Goal: Check status

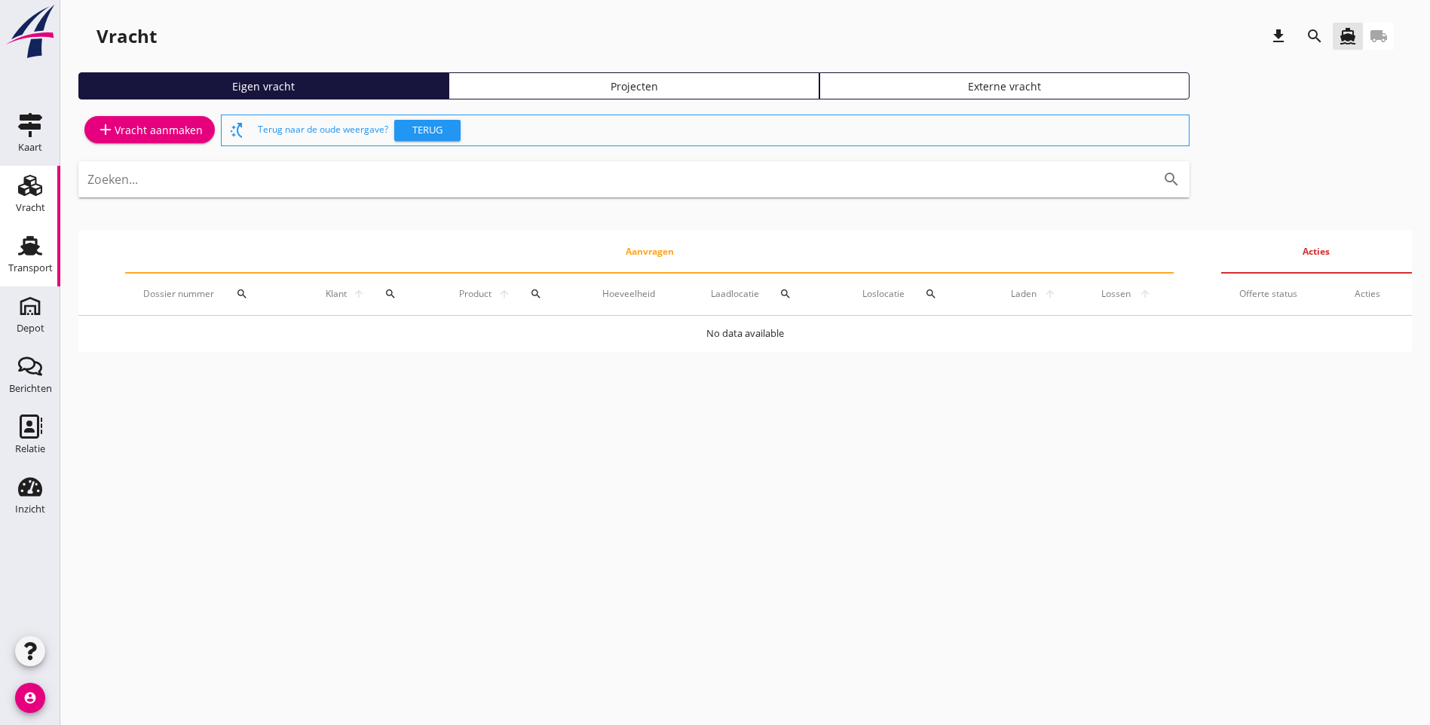
click at [35, 269] on div "Transport" at bounding box center [30, 268] width 44 height 10
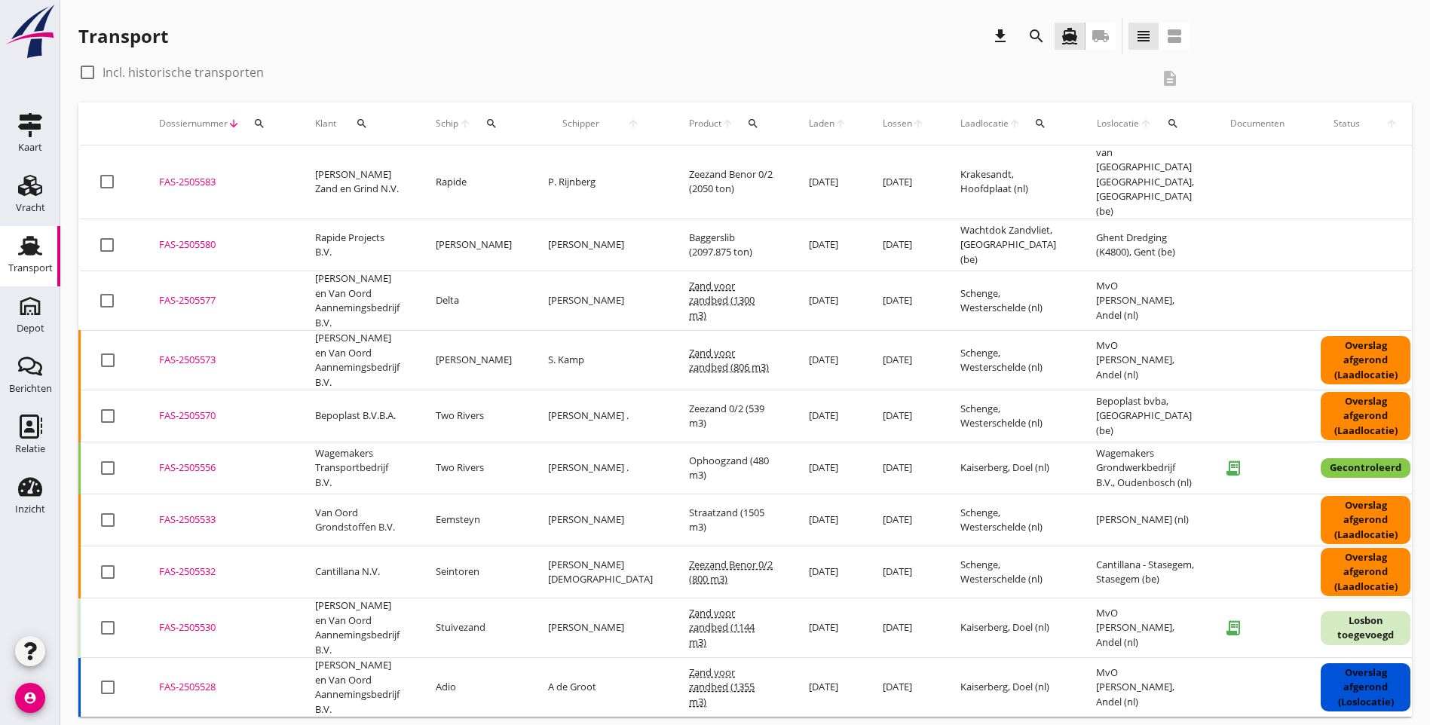
click at [87, 73] on div at bounding box center [88, 73] width 26 height 26
checkbox input "true"
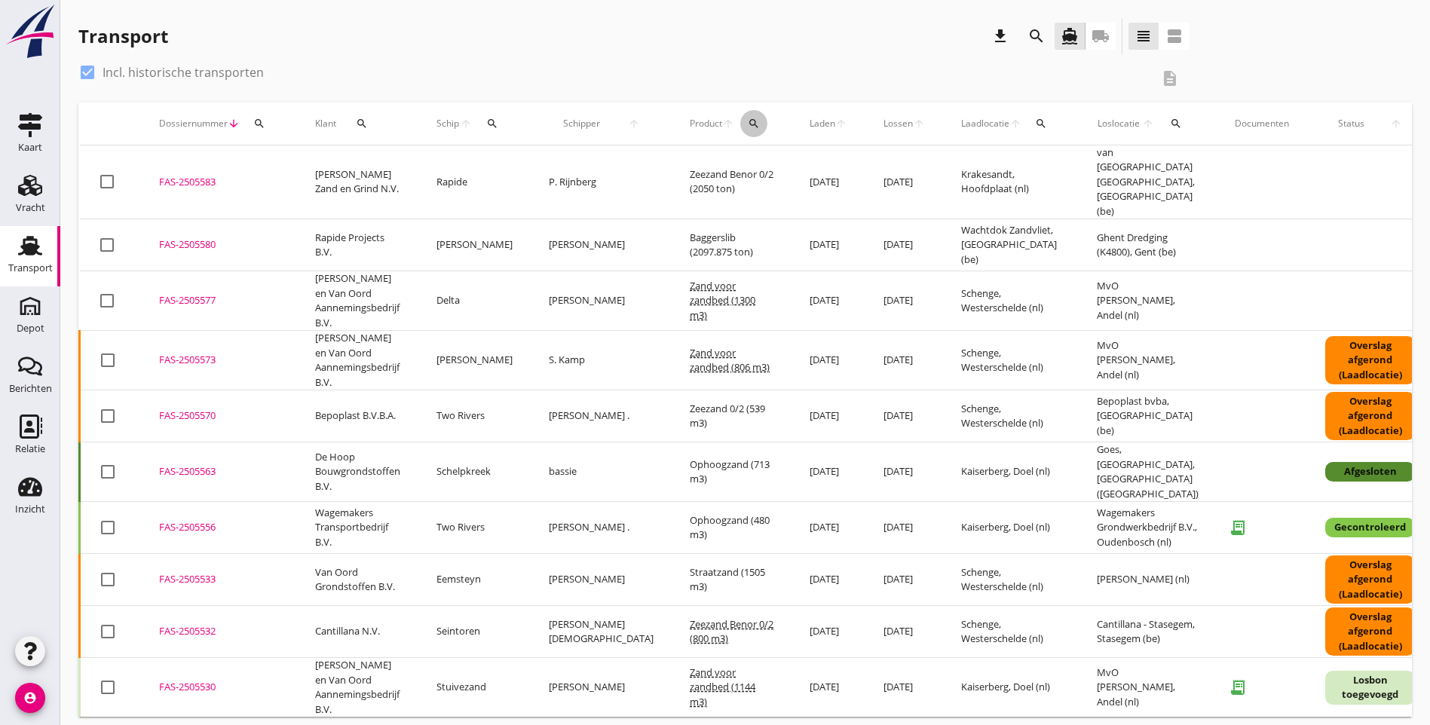
click at [748, 125] on icon "search" at bounding box center [754, 124] width 12 height 12
click at [729, 170] on input "Zoeken op product..." at bounding box center [769, 167] width 157 height 24
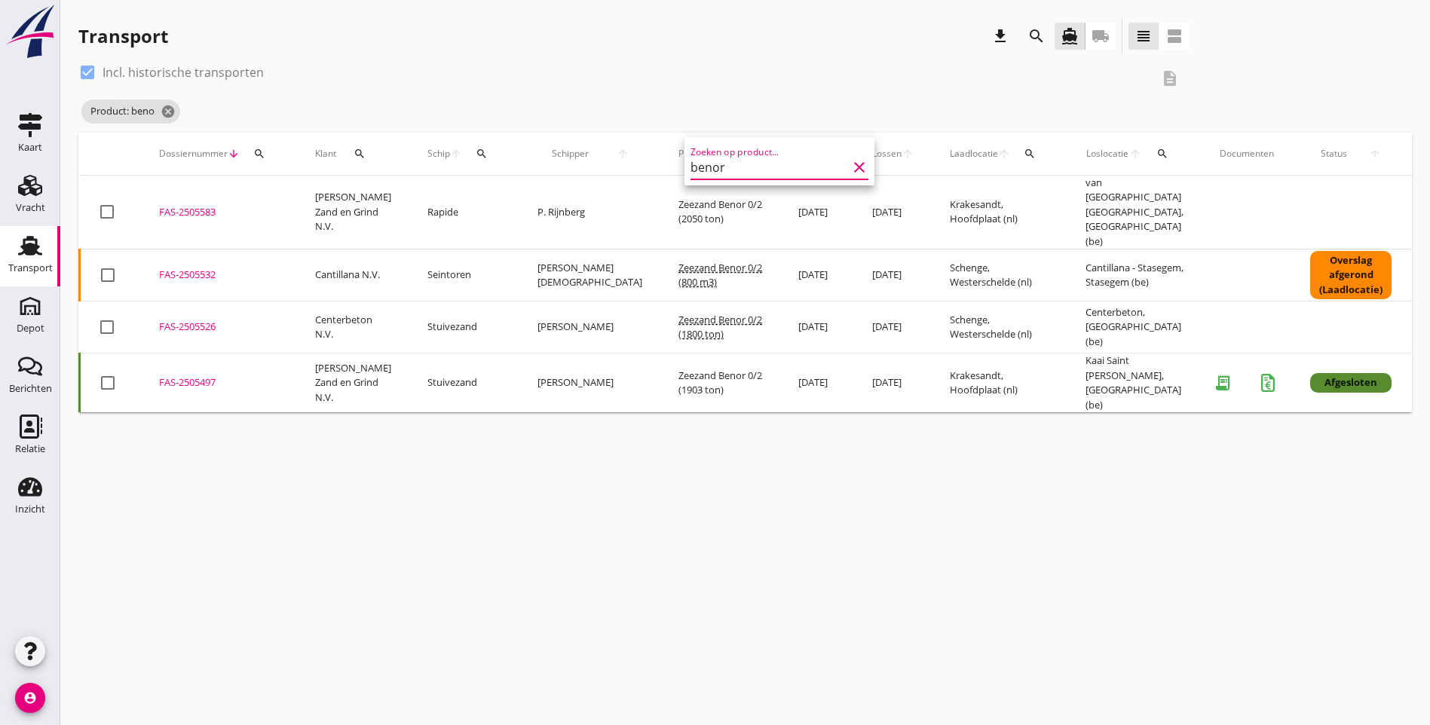
type input "benor"
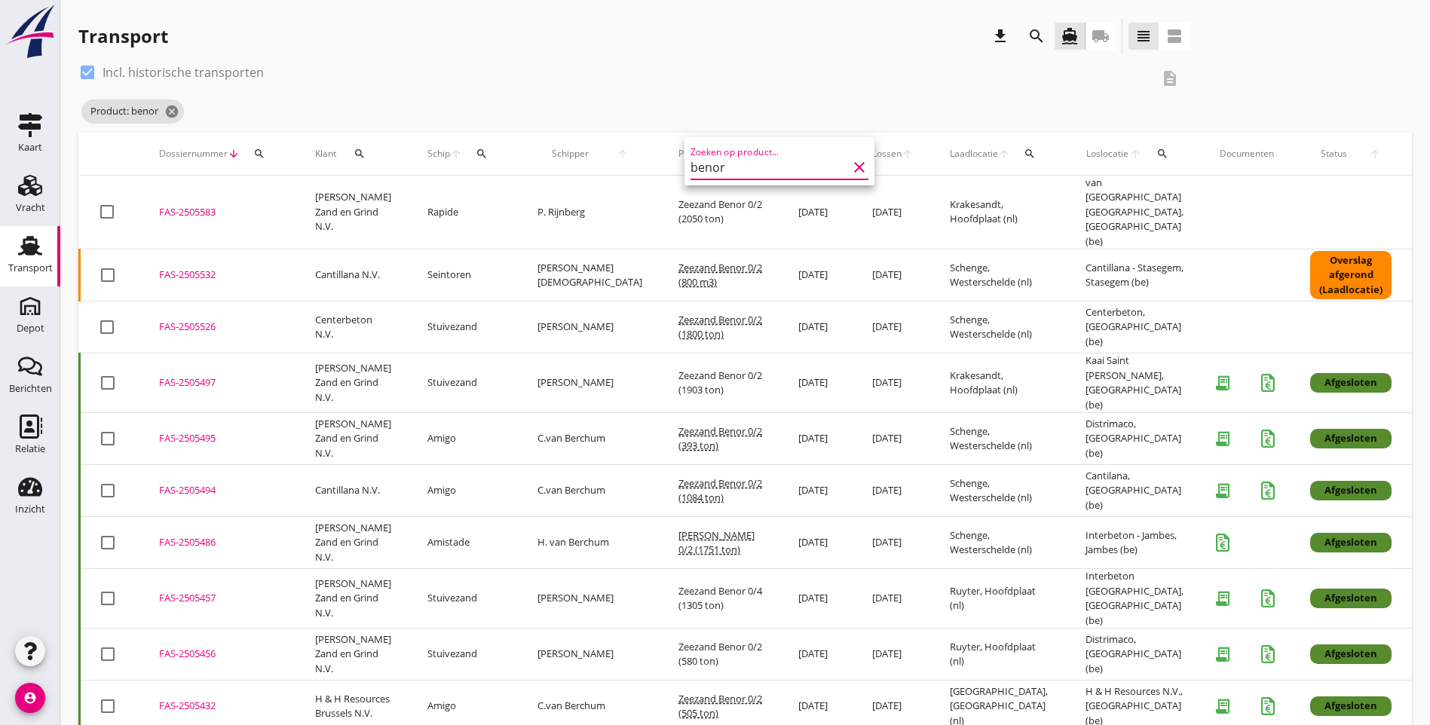
click at [502, 87] on div "check_box Incl. historische transporten description" at bounding box center [633, 78] width 1111 height 36
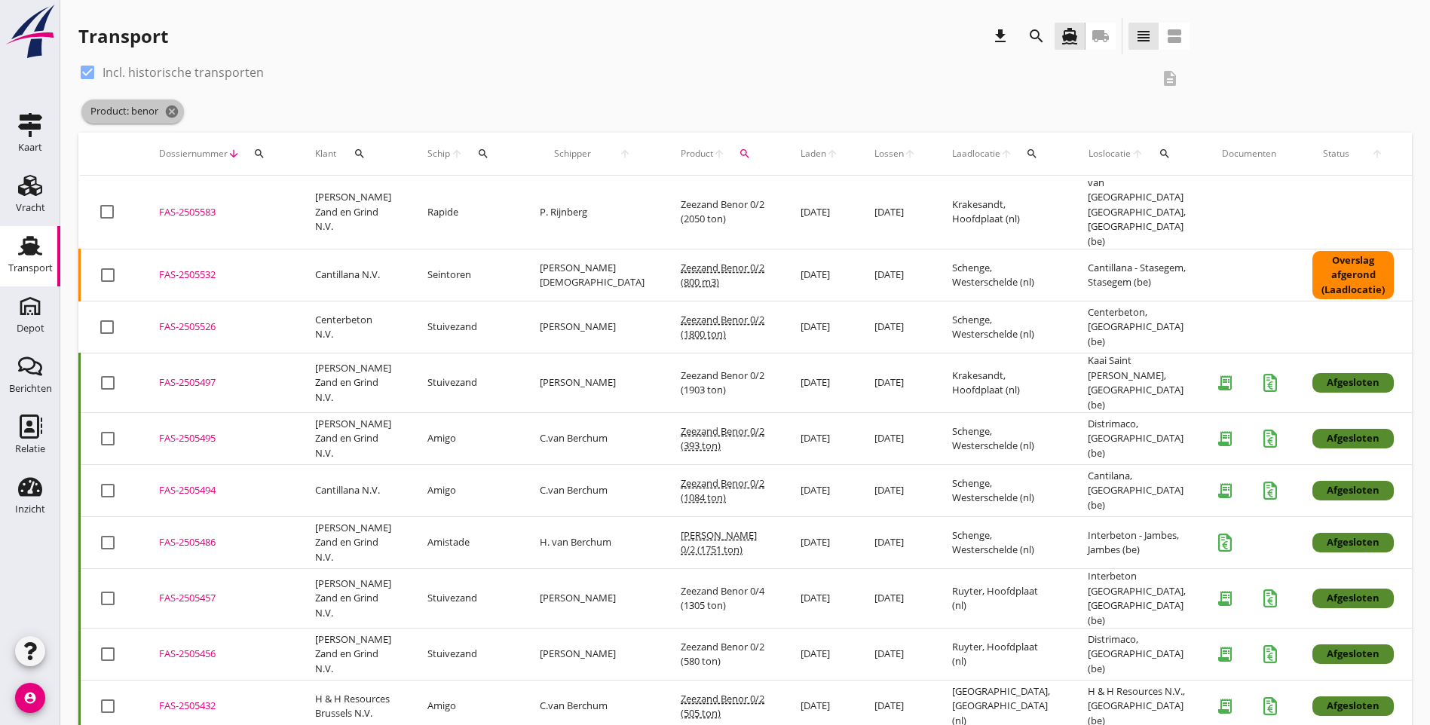
click at [177, 112] on icon "cancel" at bounding box center [171, 111] width 15 height 15
